Goal: Task Accomplishment & Management: Use online tool/utility

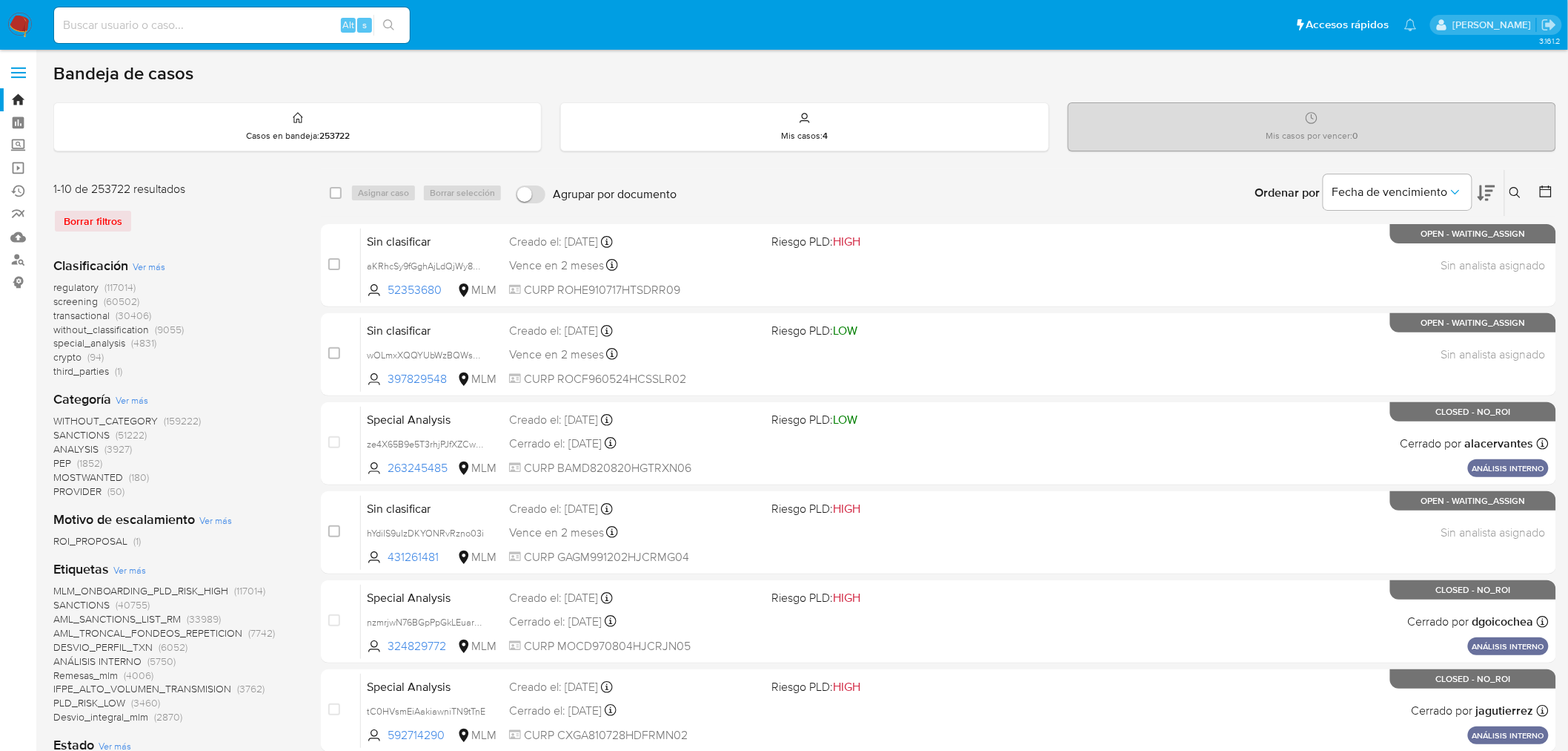
click at [164, 30] on input at bounding box center [232, 25] width 355 height 19
paste input "ZmdgOfOtDxGS4MTFhhjpD7KT"
type input "ZmdgOfOtDxGS4MTFhhjpD7KT"
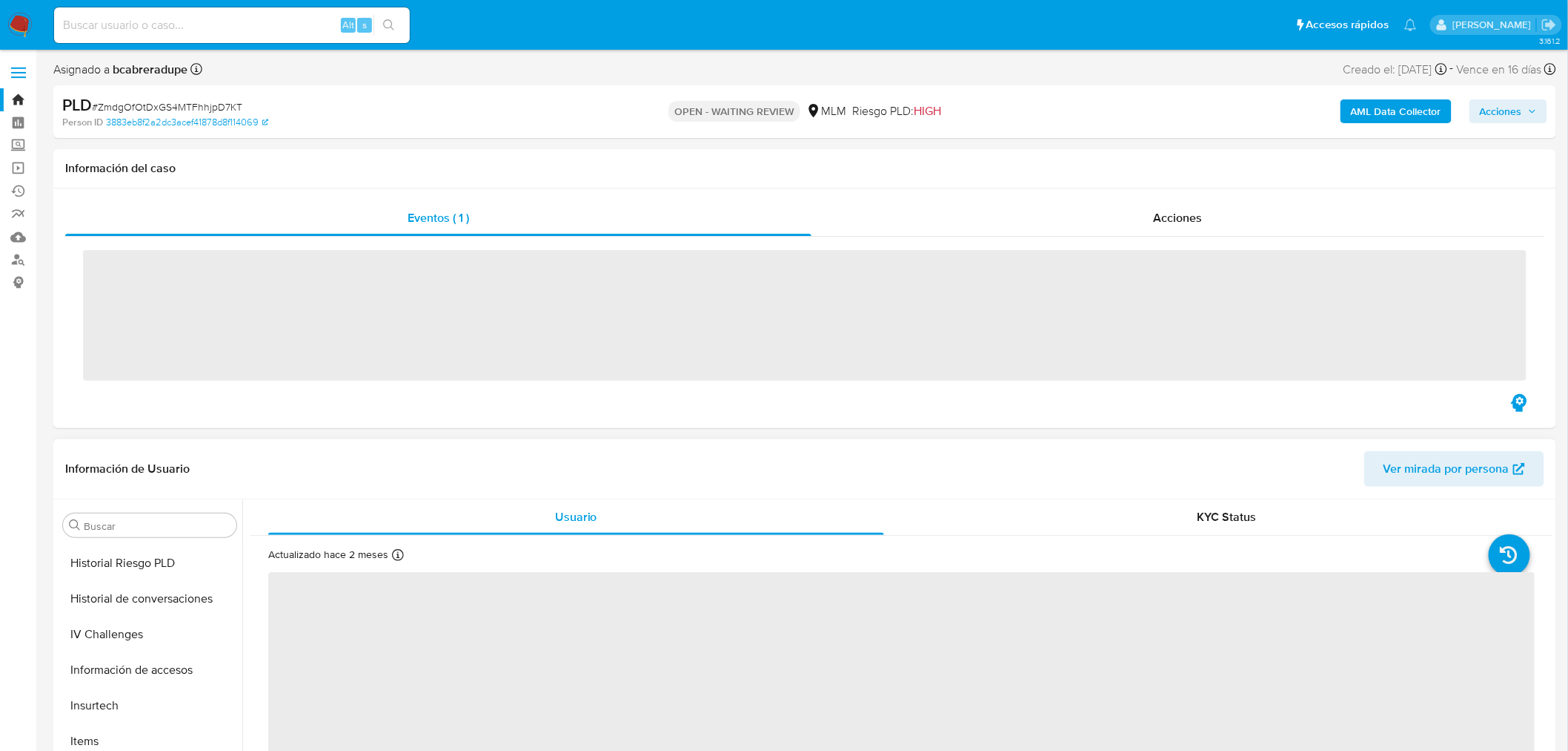
scroll to position [697, 0]
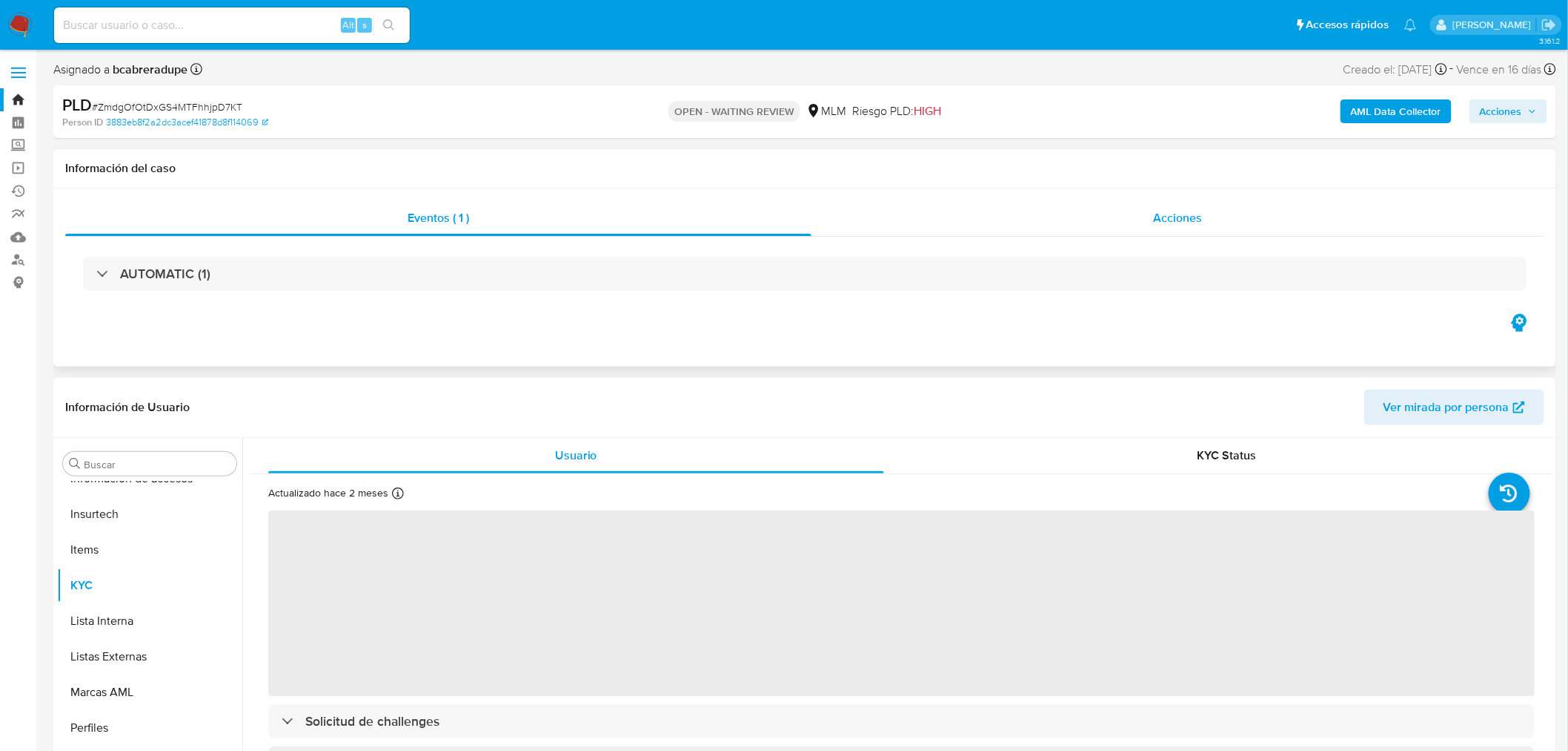
select select "10"
click at [1122, 212] on div "Acciones" at bounding box center [1178, 219] width 734 height 36
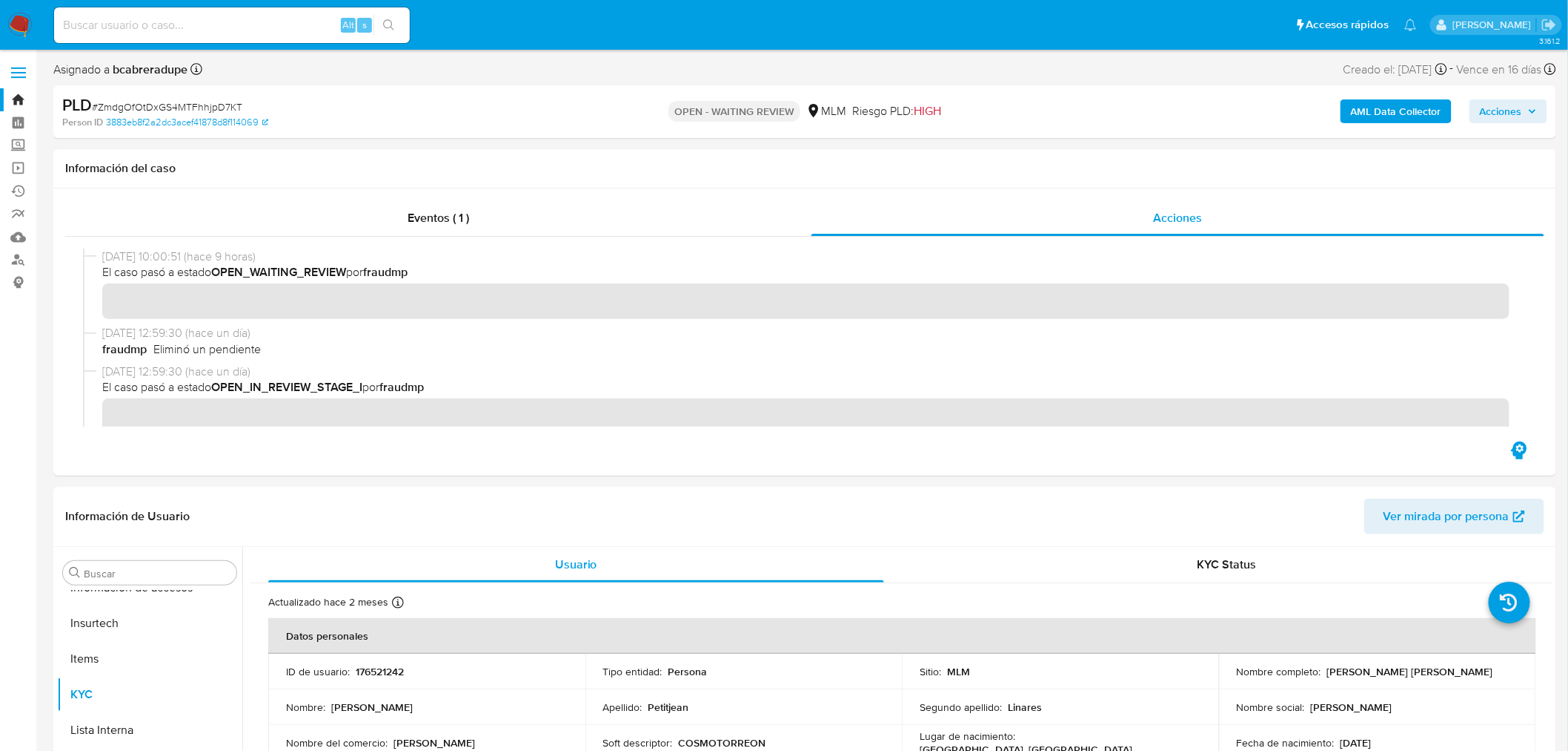
click at [160, 17] on input at bounding box center [232, 25] width 355 height 19
click at [160, 16] on input at bounding box center [232, 25] width 355 height 19
paste input "Gn3KJYjClru9uaOywsETaG9v"
type input "Gn3KJYjClru9uaOywsETaG9v"
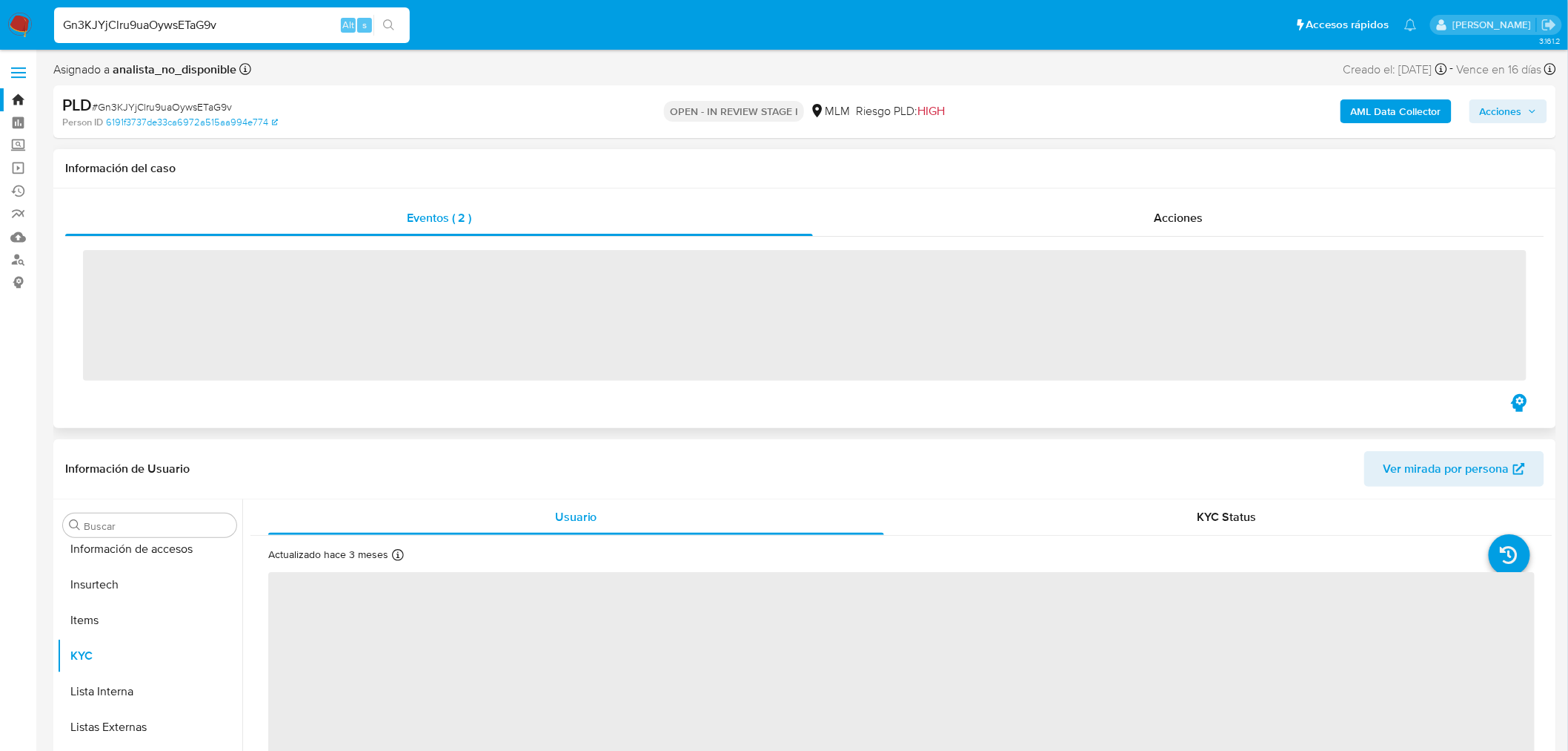
scroll to position [697, 0]
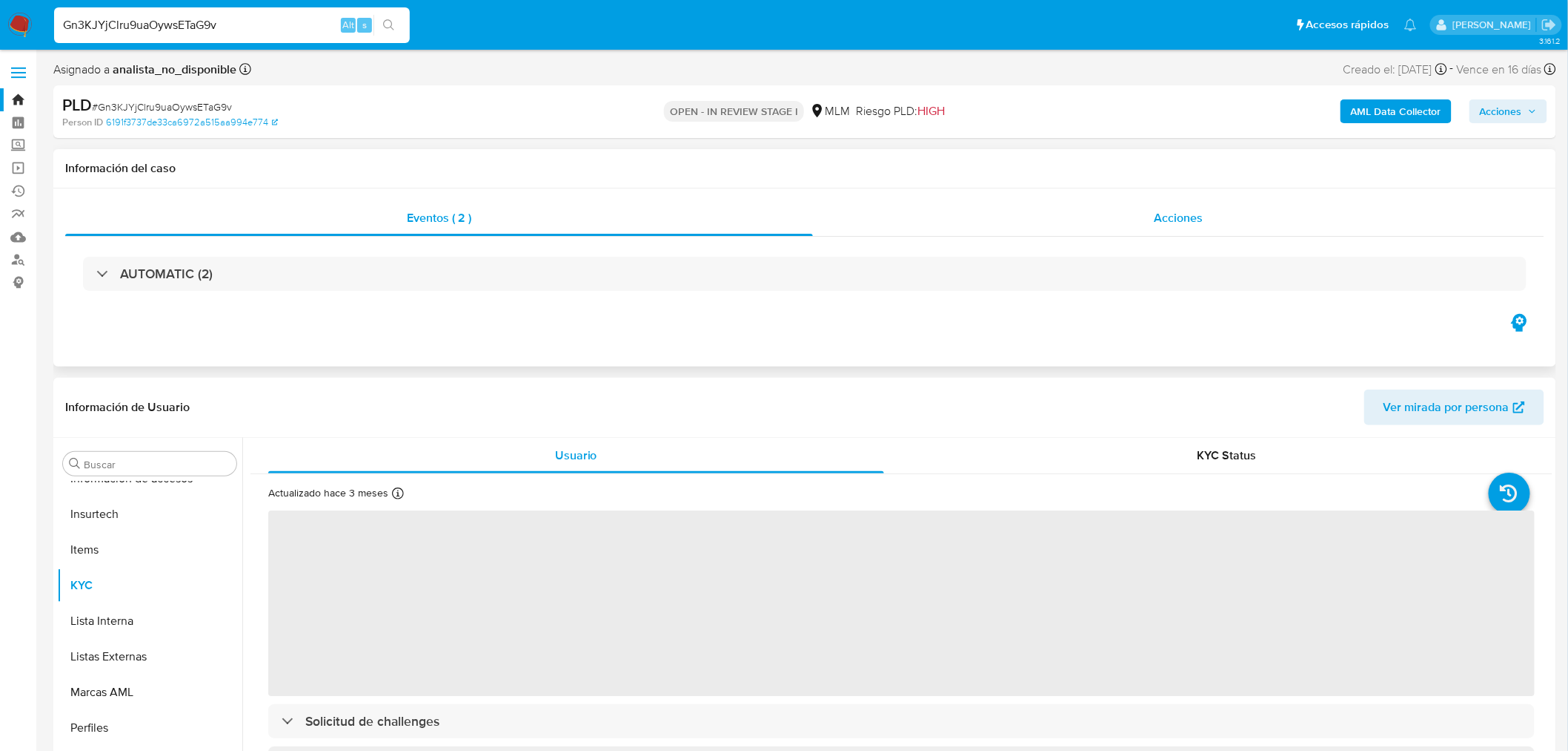
click at [1040, 232] on div "Acciones" at bounding box center [1180, 219] width 733 height 36
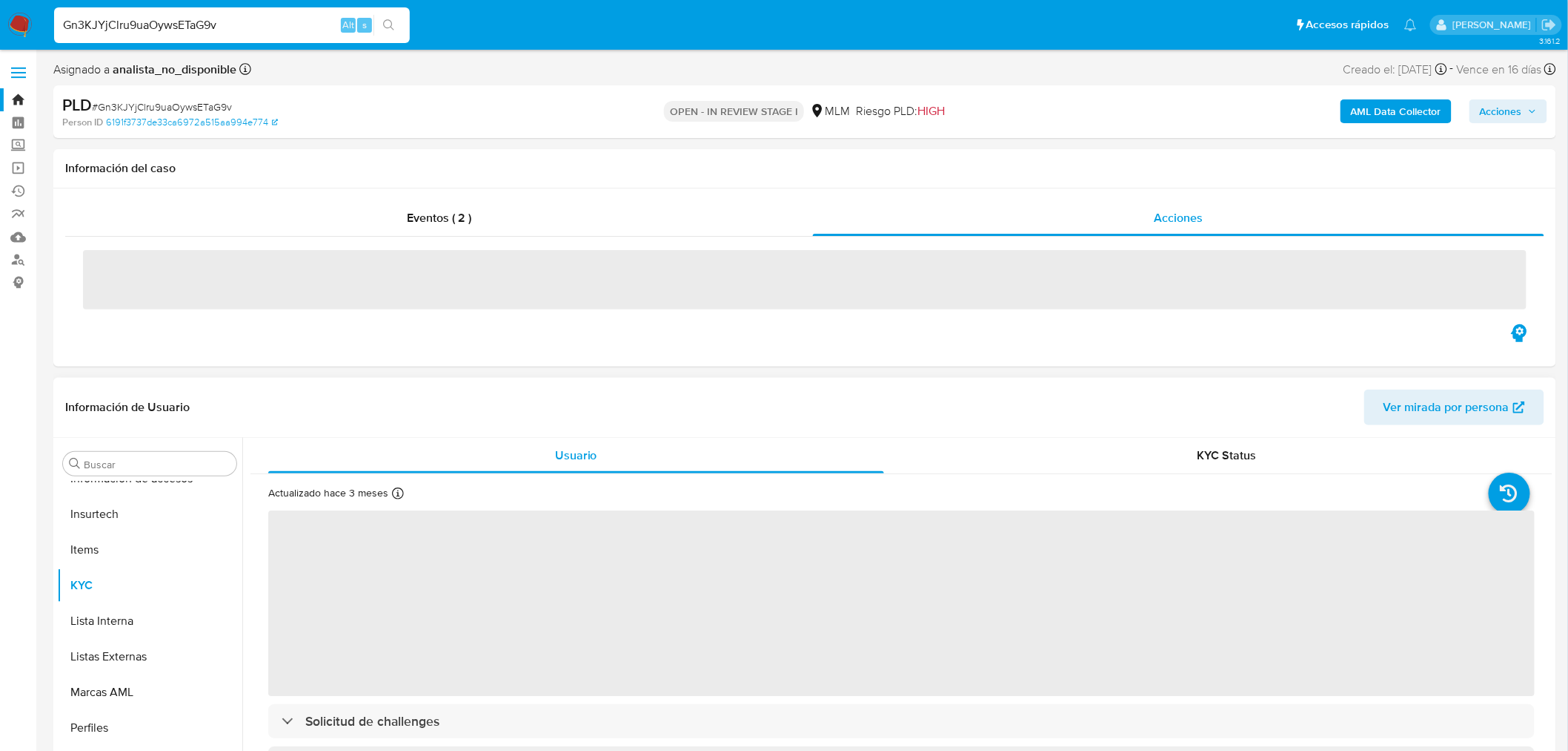
select select "10"
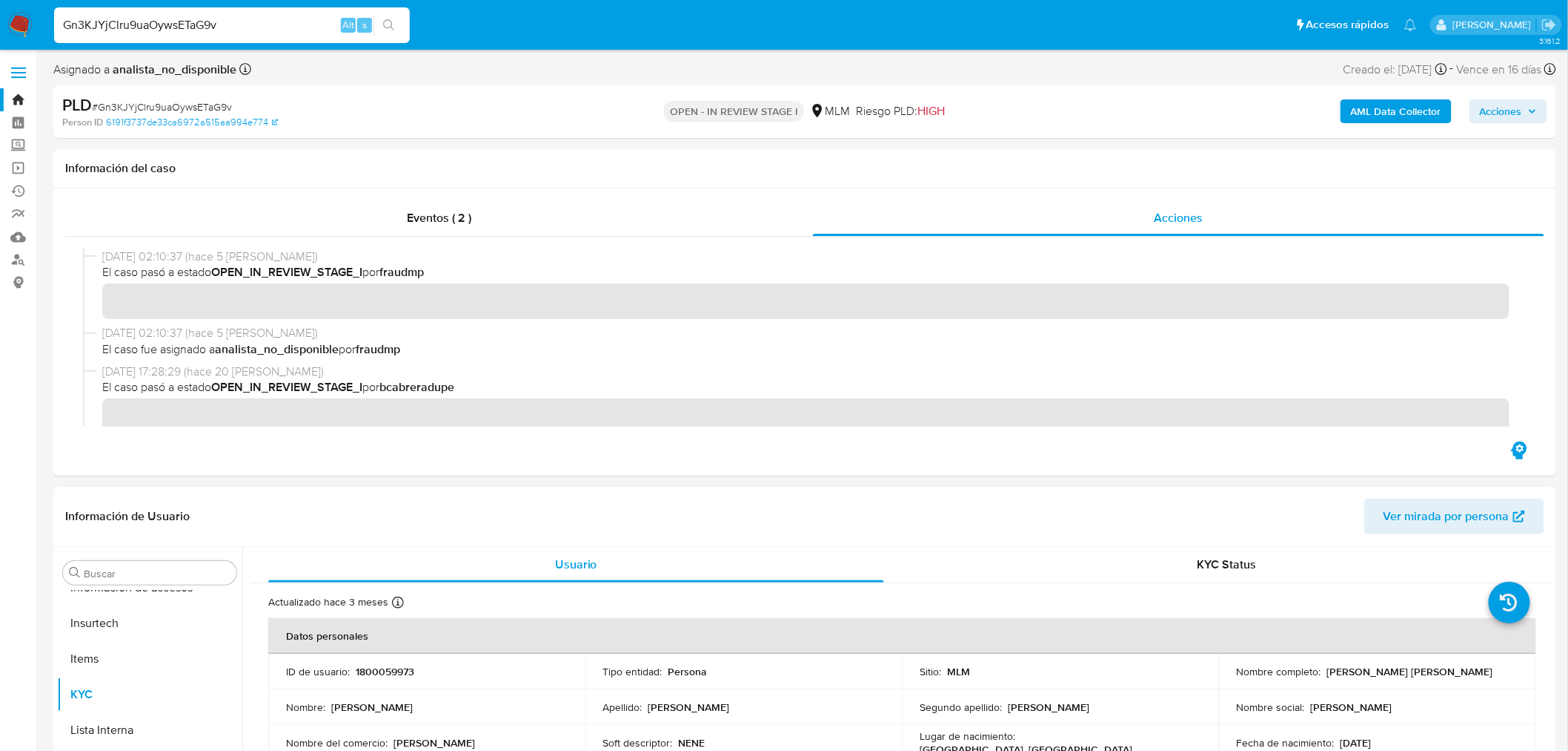
click at [183, 30] on input "Gn3KJYjClru9uaOywsETaG9v" at bounding box center [232, 25] width 355 height 19
paste input "MiY64aZsjY6pQr12iCqRIgPI"
type input "MiY64aZsjY6pQr12iCqRIgPI"
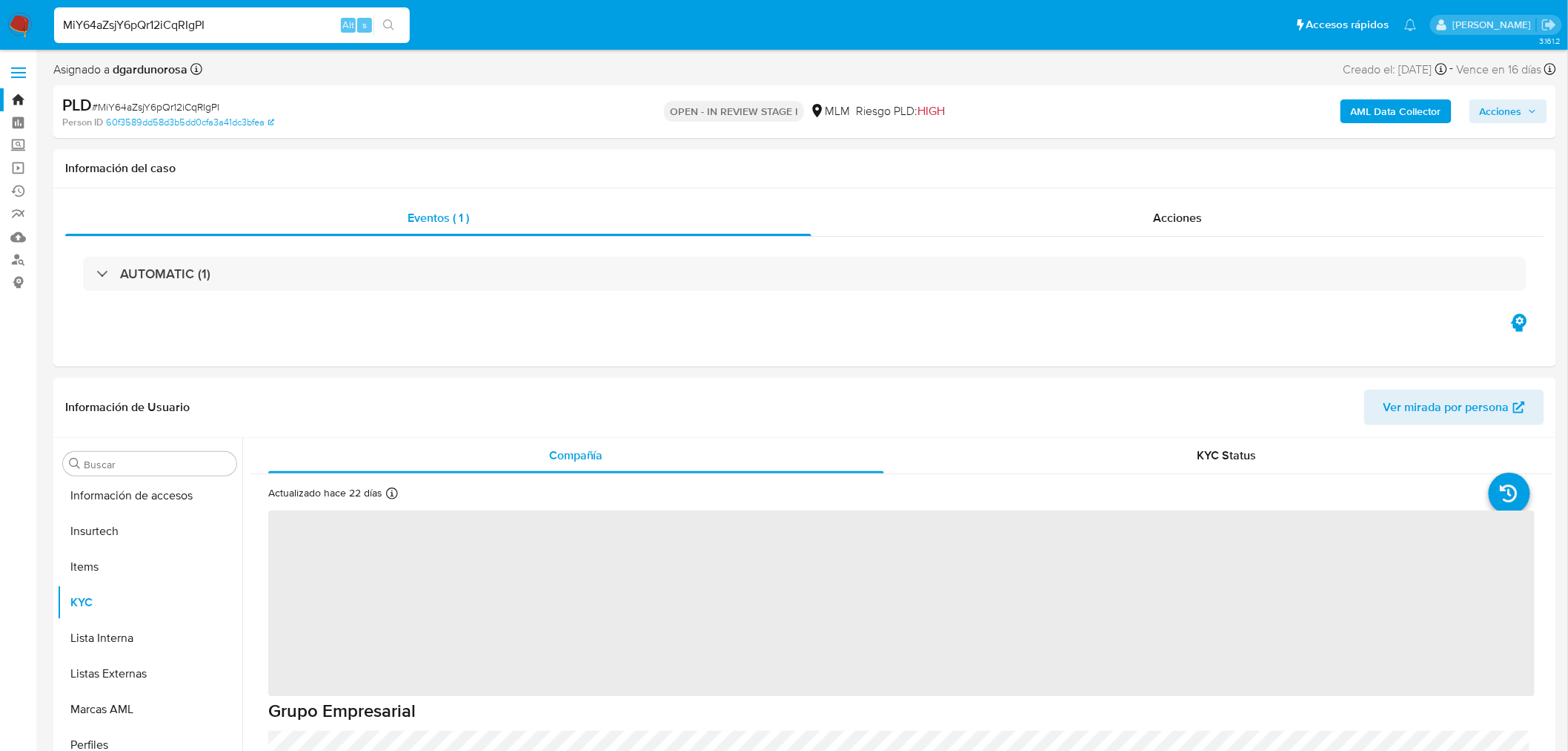
scroll to position [697, 0]
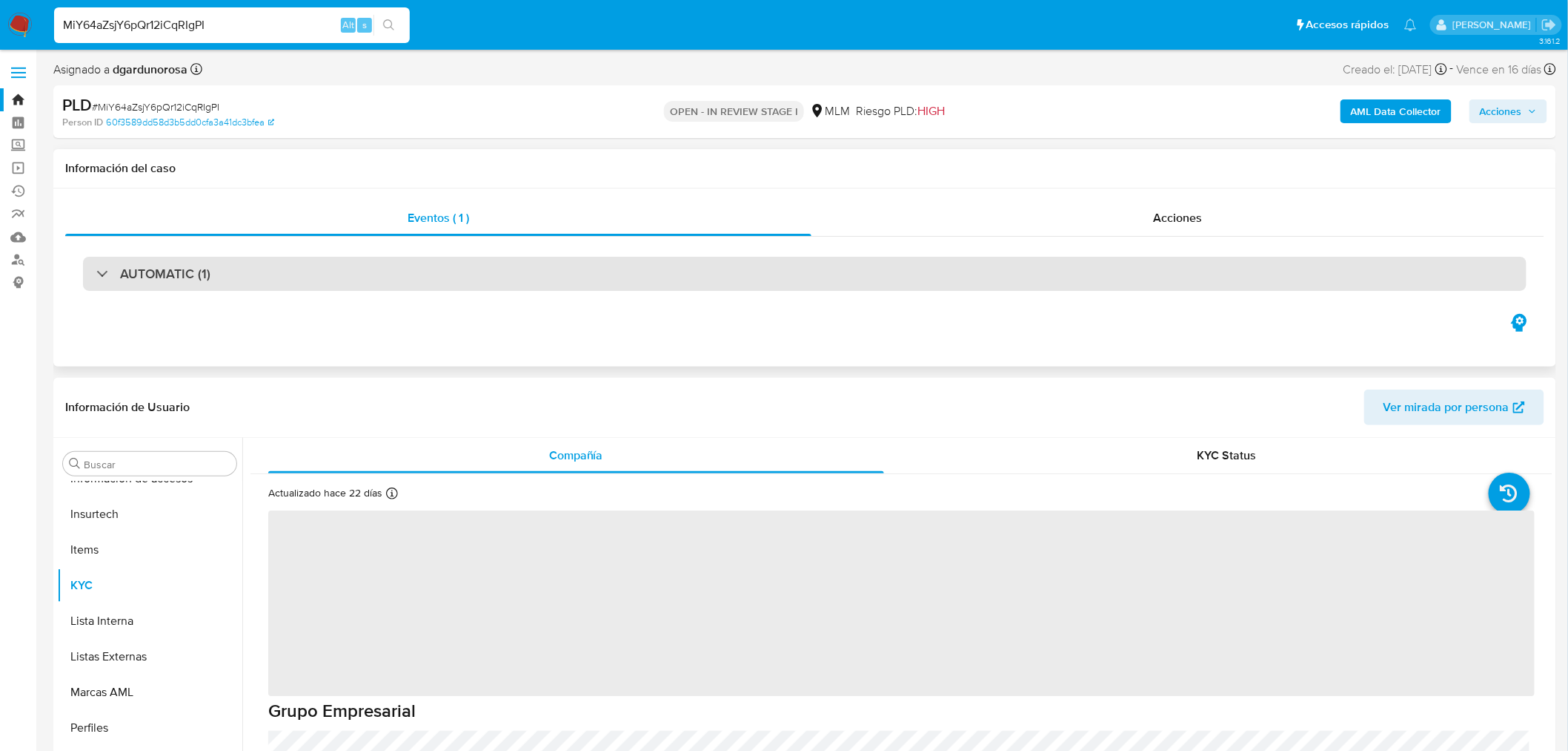
select select "10"
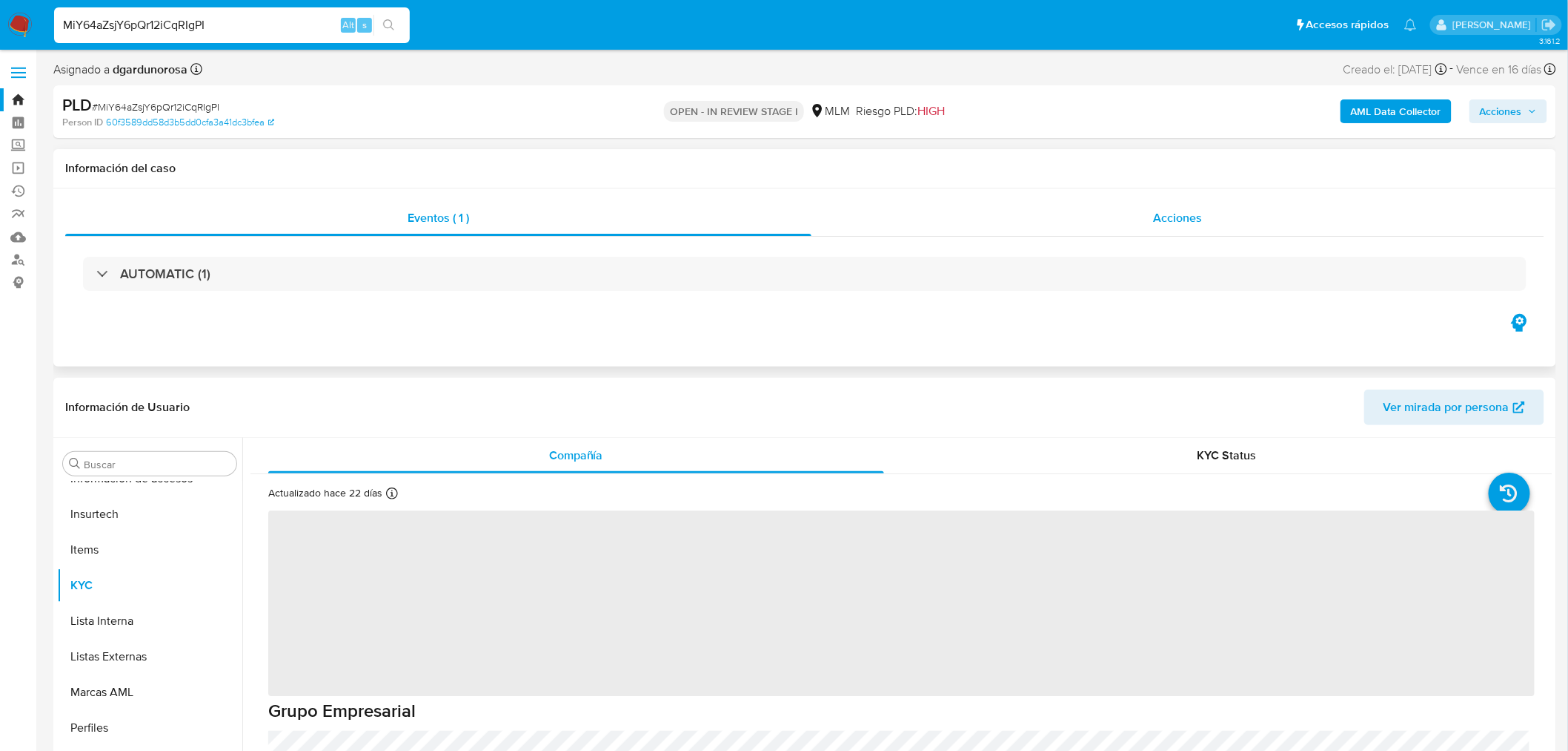
click at [1209, 212] on div "Acciones" at bounding box center [1178, 219] width 734 height 36
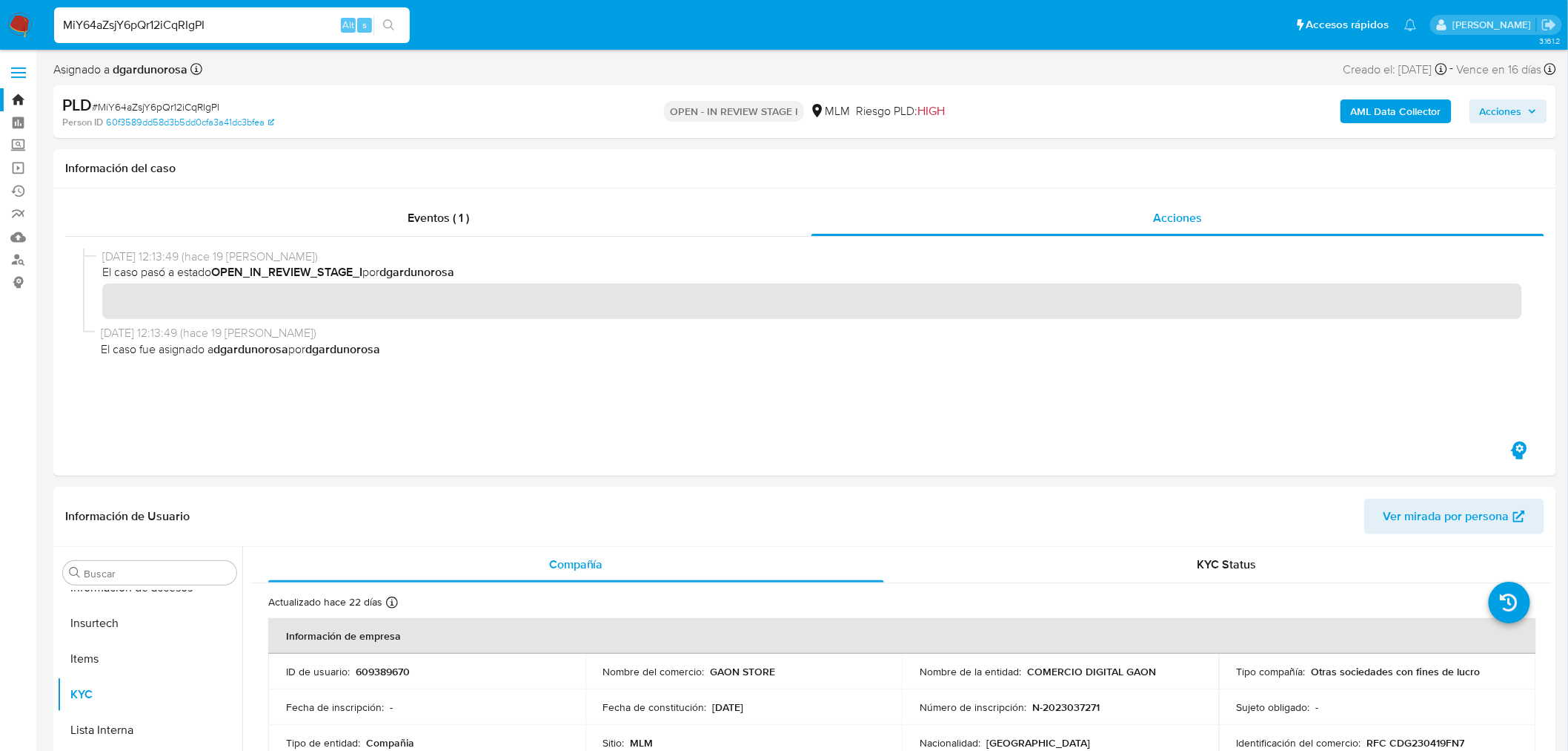
click at [152, 25] on input "MiY64aZsjY6pQr12iCqRIgPI" at bounding box center [232, 25] width 355 height 19
paste input "6WTMGFxOWLUtBhQJXixQgoaU"
type input "6WTMGFxOWLUtBhQJXixQgoaU"
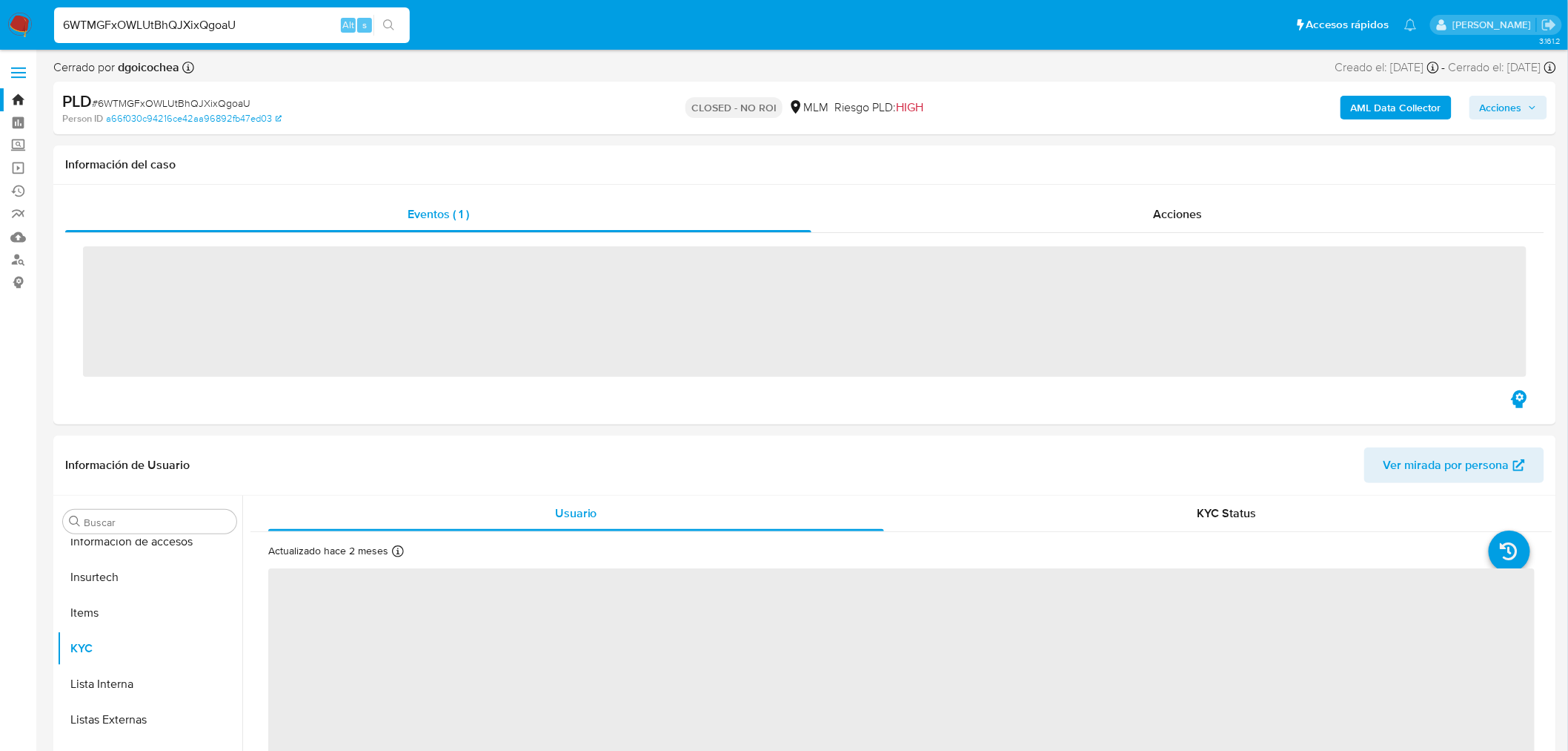
scroll to position [697, 0]
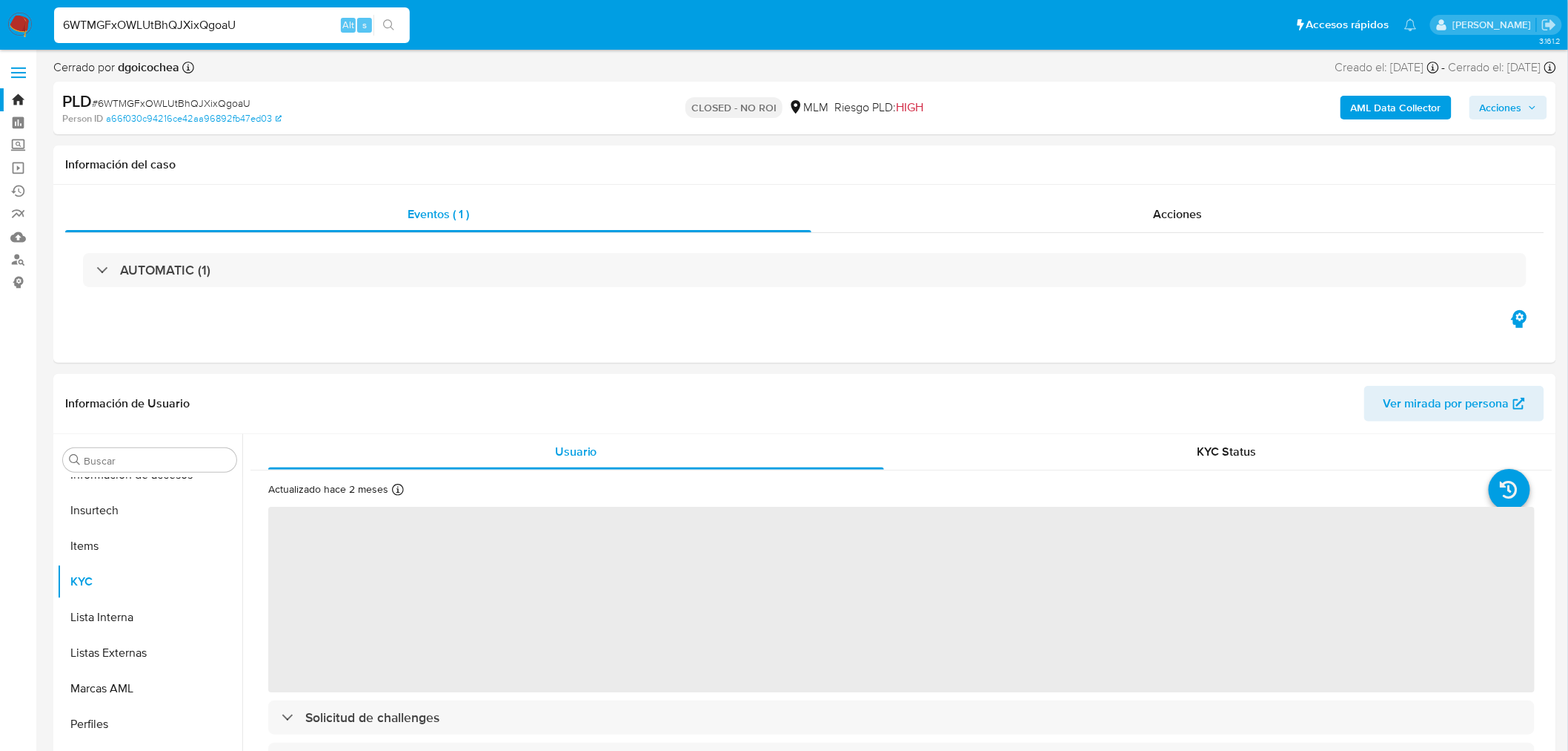
select select "10"
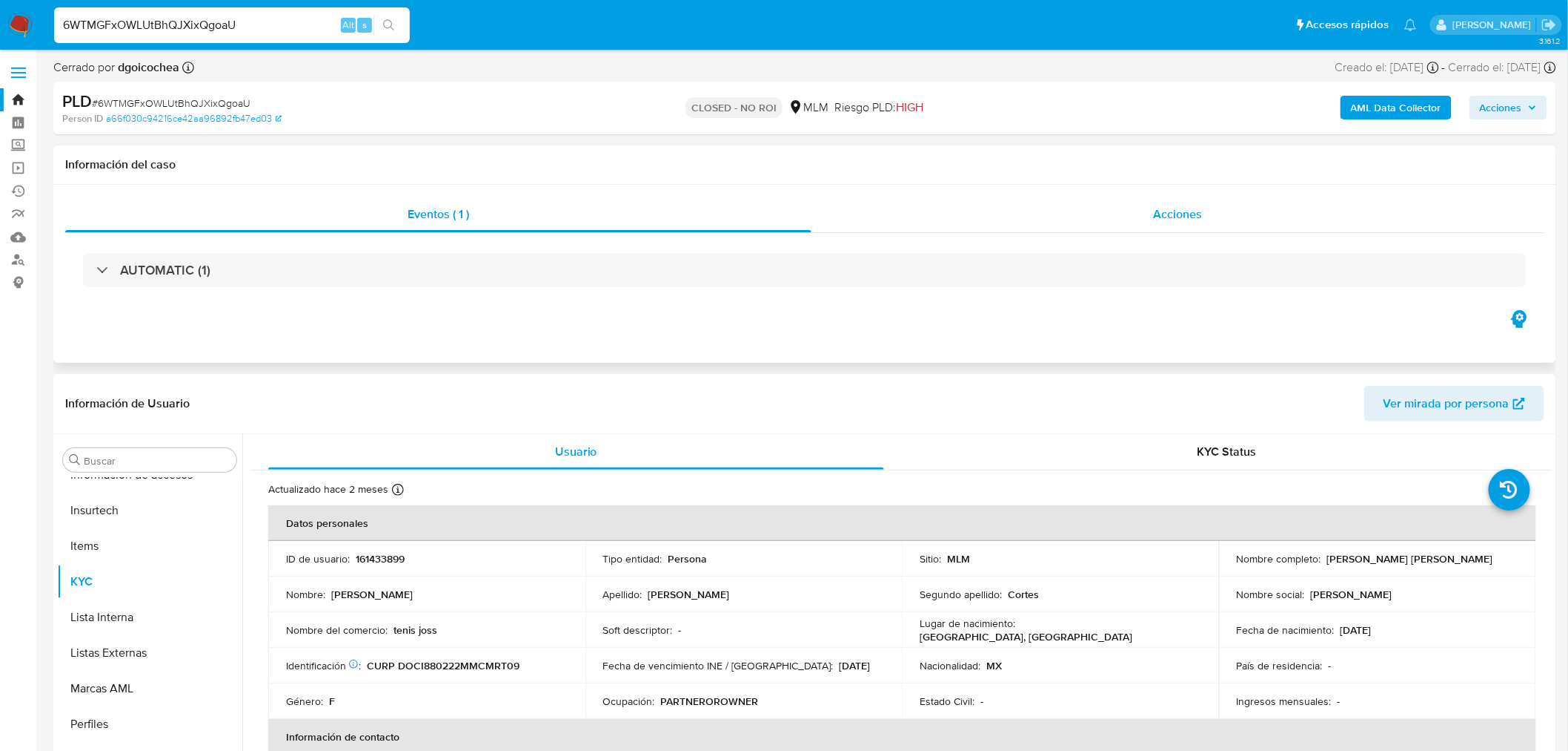
click at [1157, 212] on span "Acciones" at bounding box center [1178, 214] width 49 height 17
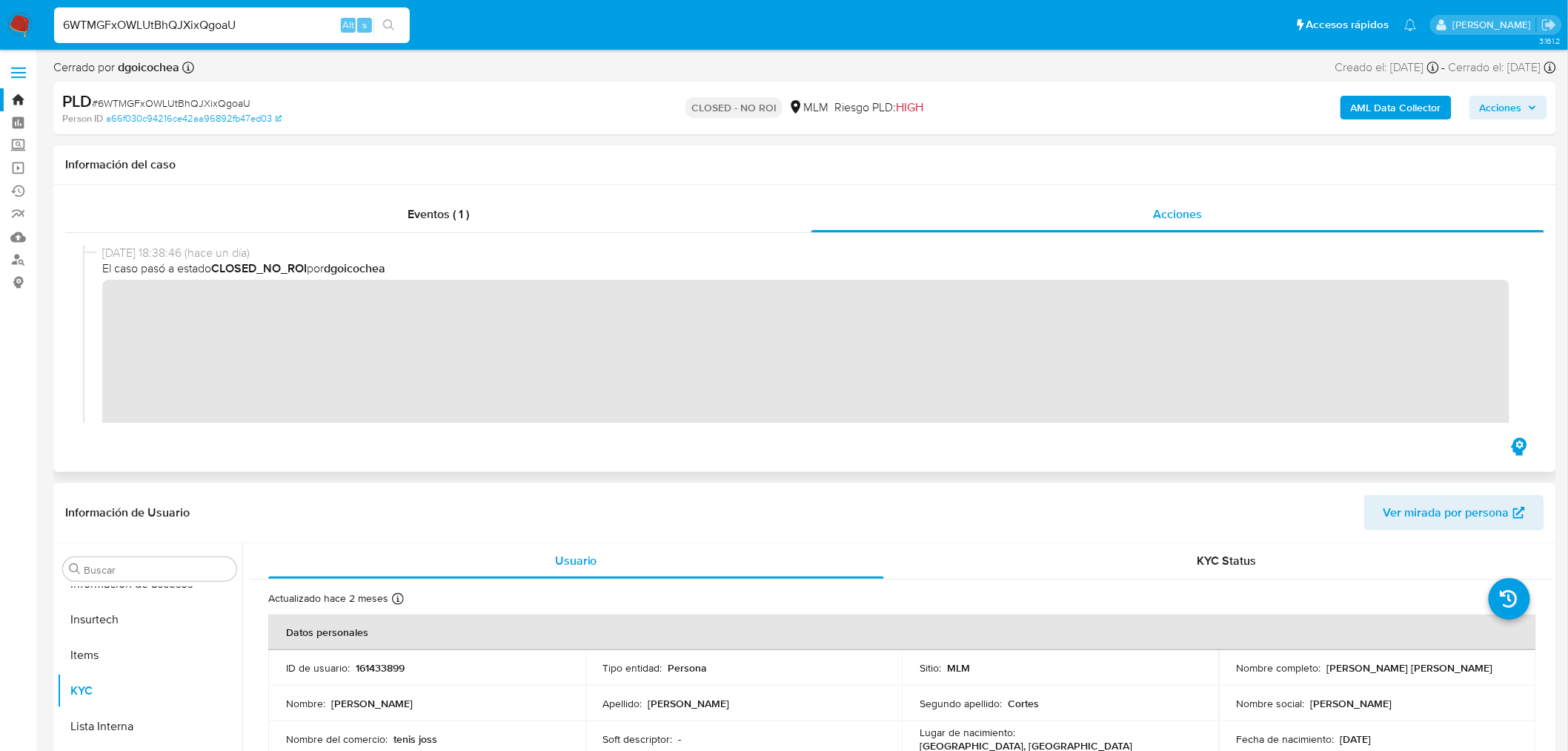
drag, startPoint x: 215, startPoint y: 272, endPoint x: 309, endPoint y: 267, distance: 94.1
click at [309, 267] on span "El caso pasó a estado CLOSED_NO_ROI por [PERSON_NAME]" at bounding box center [810, 269] width 1418 height 16
click at [308, 278] on div "[DATE] 18:38:46 (hace un día) El caso pasó a estado CLOSED_NO_ROI por dgoicochea" at bounding box center [810, 364] width 1418 height 239
drag, startPoint x: 312, startPoint y: 265, endPoint x: 266, endPoint y: 266, distance: 46.0
click at [266, 266] on span "El caso pasó a estado CLOSED_NO_ROI por [PERSON_NAME]" at bounding box center [810, 269] width 1418 height 16
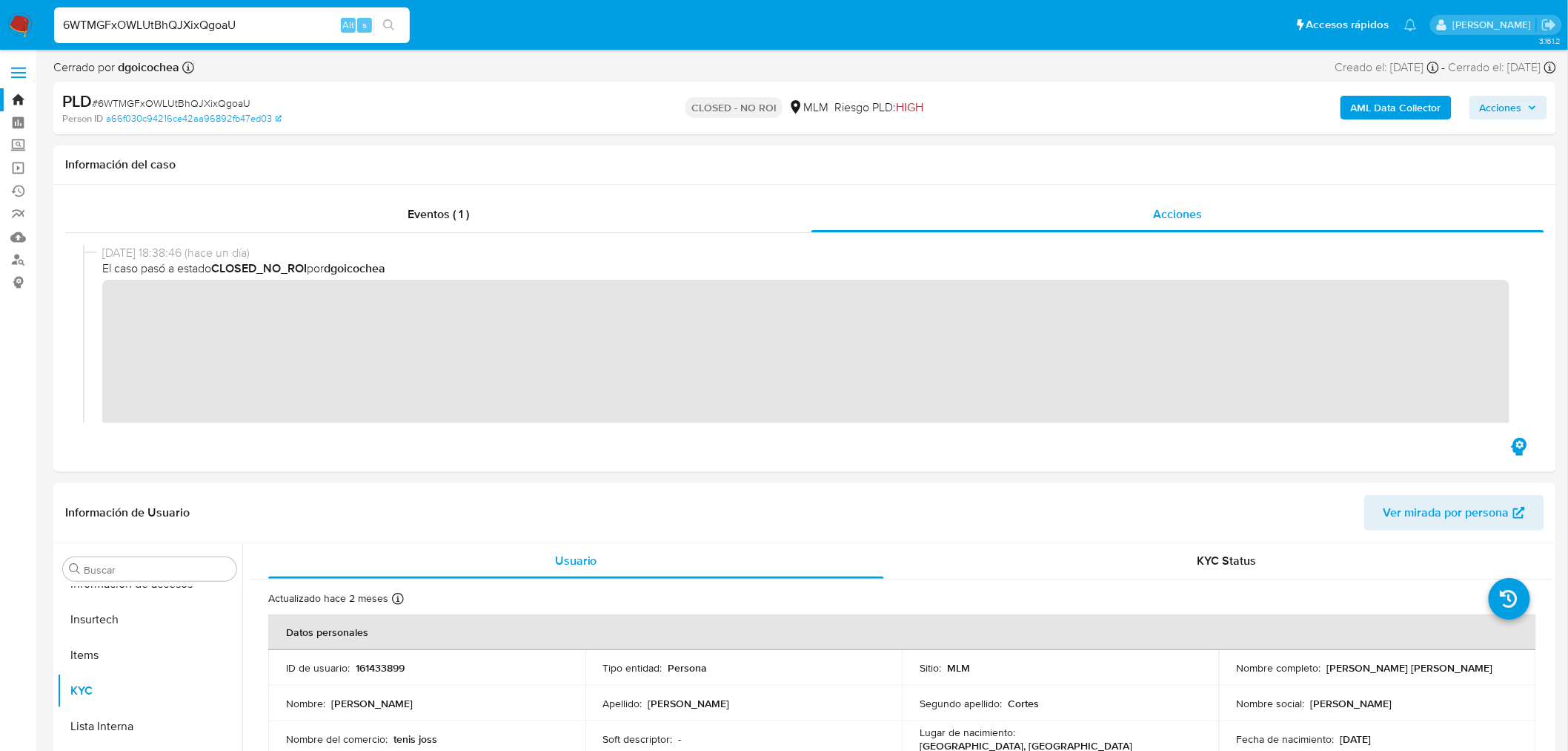
click at [137, 20] on input "6WTMGFxOWLUtBhQJXixQgoaU" at bounding box center [232, 25] width 355 height 19
click at [136, 19] on input "6WTMGFxOWLUtBhQJXixQgoaU" at bounding box center [232, 25] width 355 height 19
paste input "nICFHlIM5ulnwm5c1F7gWFnZ"
type input "nICFHlIM5ulnwm5c1F7gWFnZ"
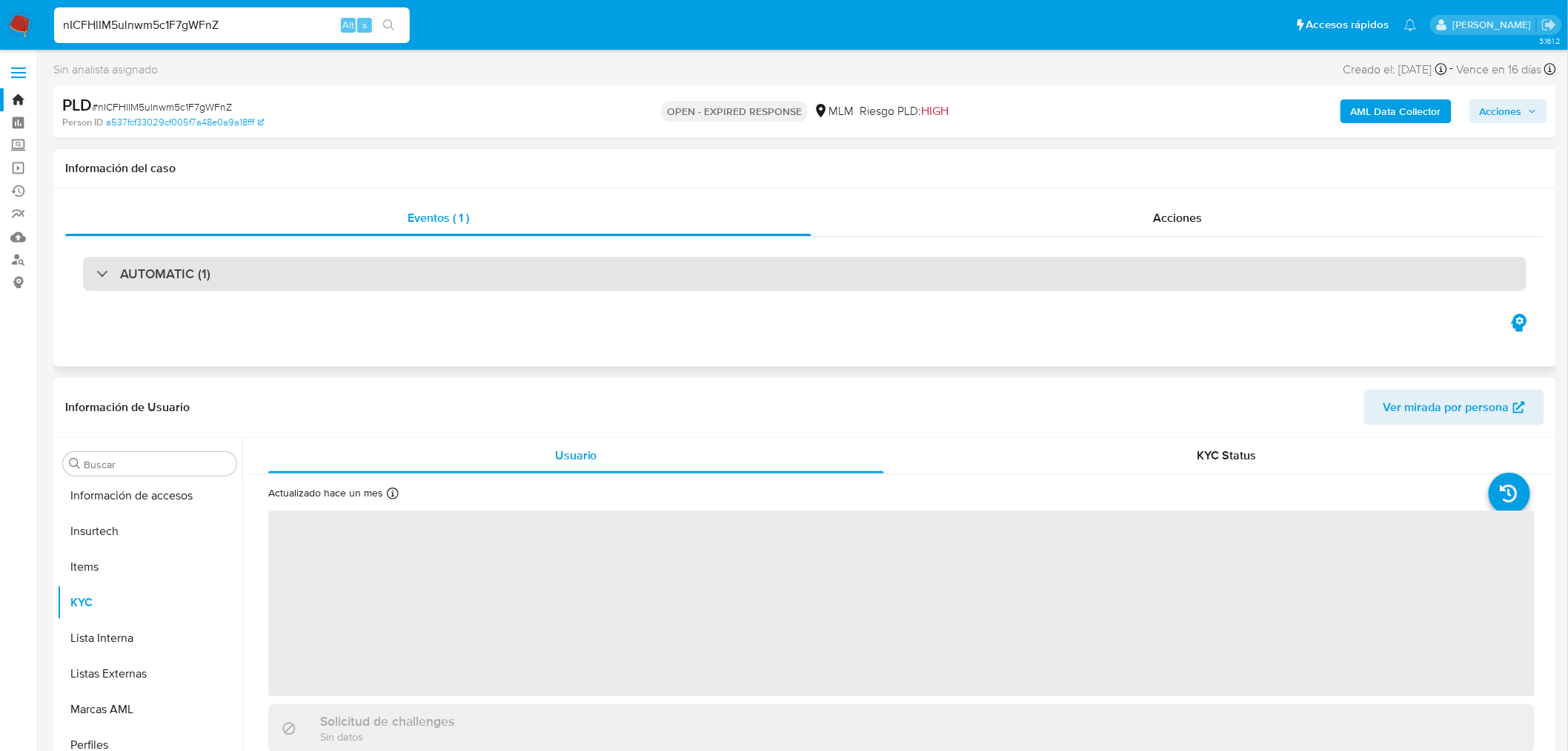
scroll to position [697, 0]
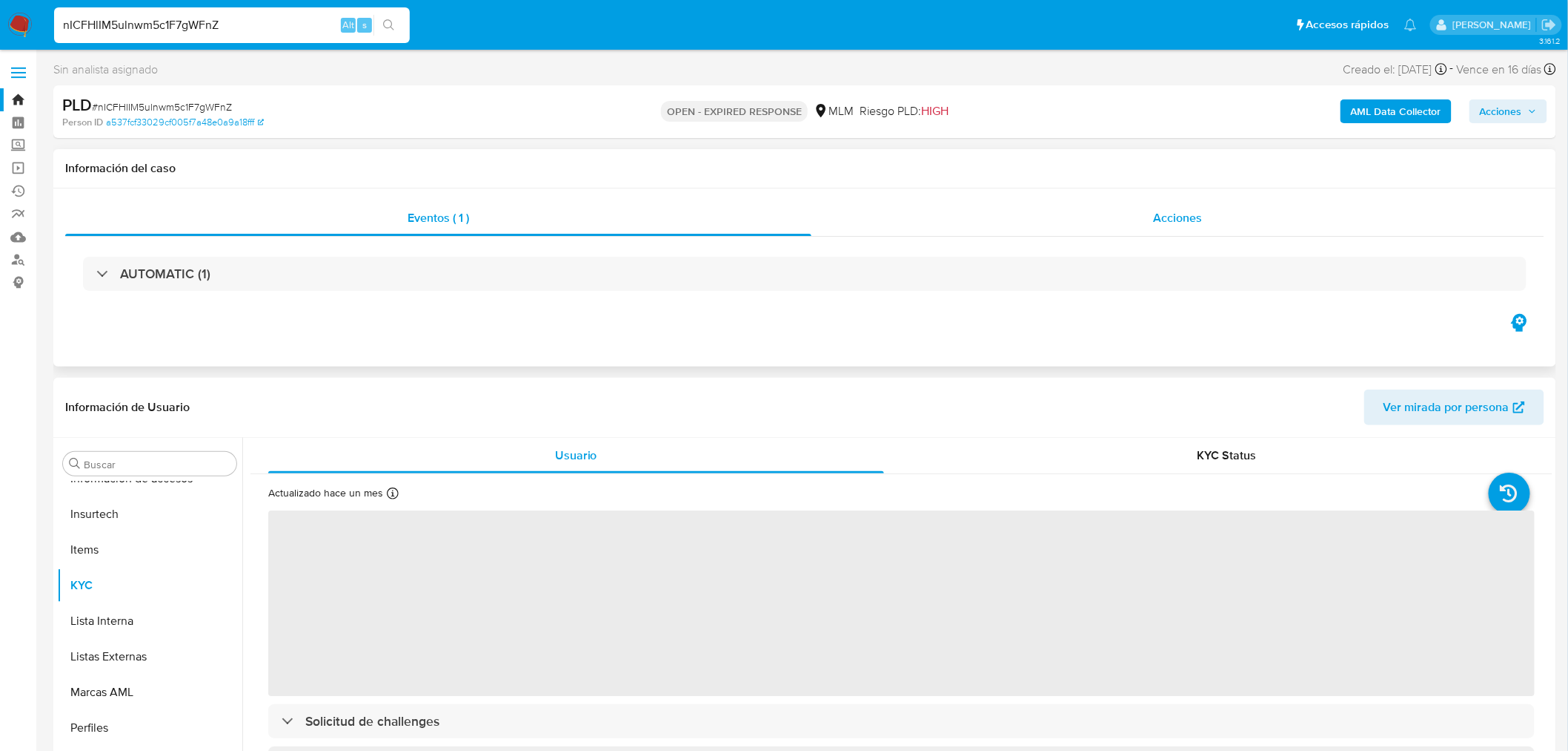
select select "10"
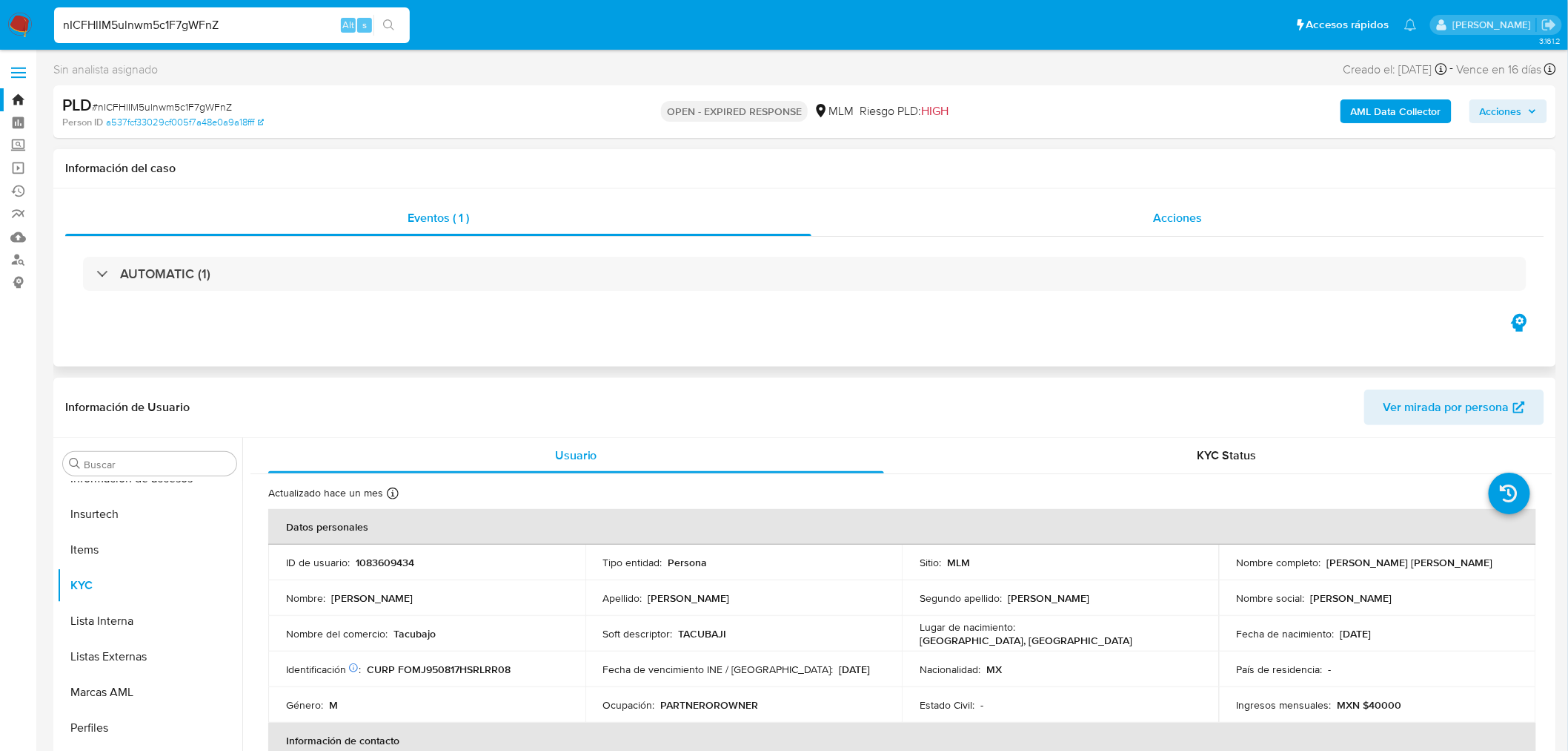
click at [1176, 224] on span "Acciones" at bounding box center [1178, 217] width 49 height 17
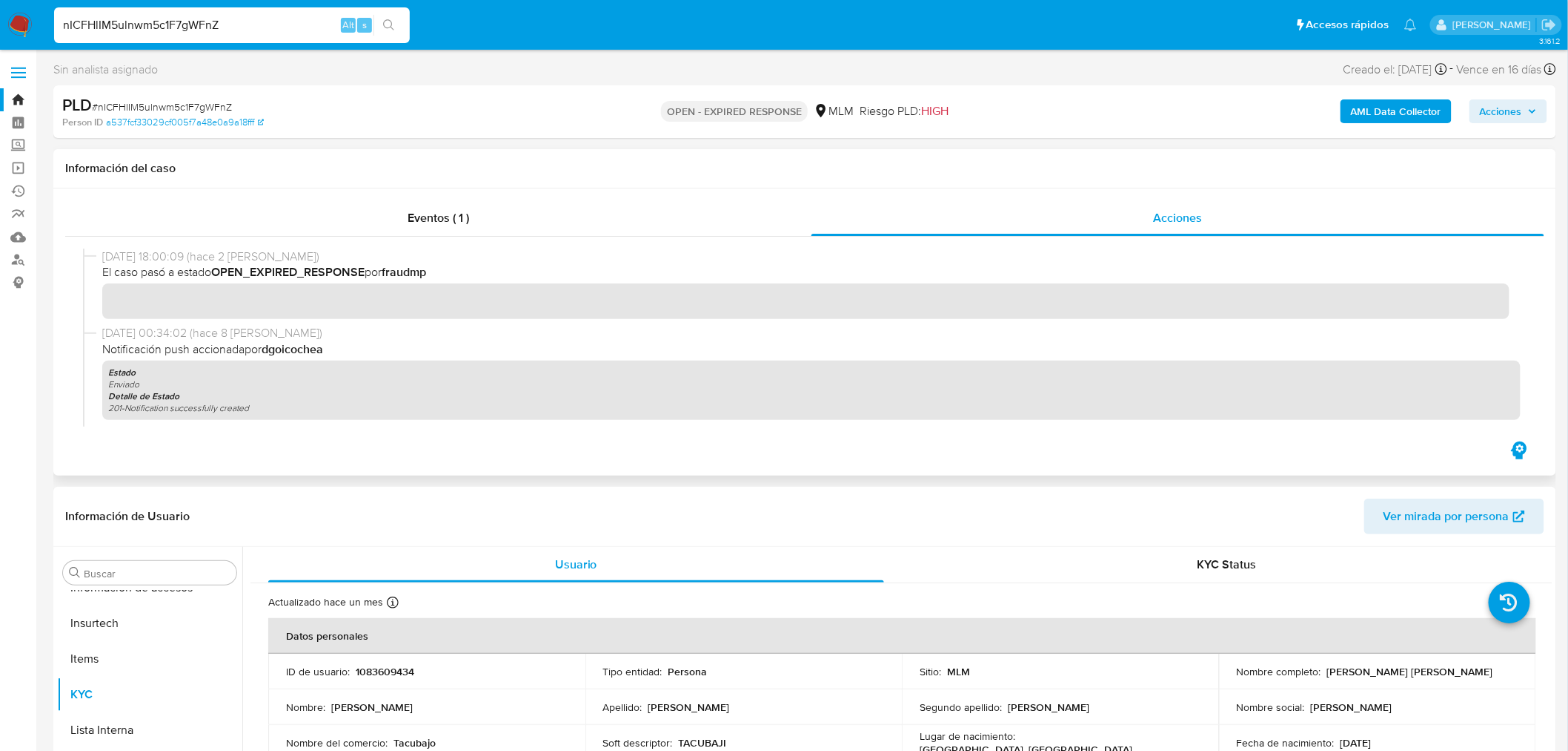
drag, startPoint x: 367, startPoint y: 271, endPoint x: 258, endPoint y: 270, distance: 109.0
click at [258, 270] on span "El caso pasó a estado OPEN_EXPIRED_RESPONSE por fraudmp" at bounding box center [810, 272] width 1418 height 16
